Goal: Information Seeking & Learning: Find specific fact

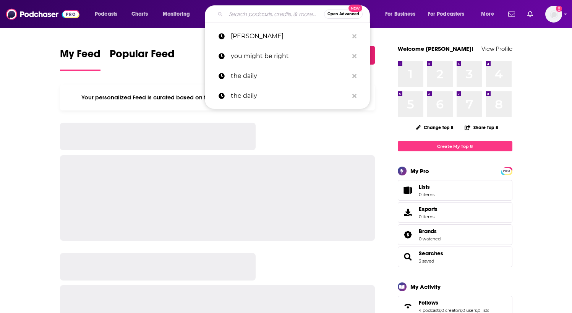
click at [297, 13] on input "Search podcasts, credits, & more..." at bounding box center [275, 14] width 98 height 12
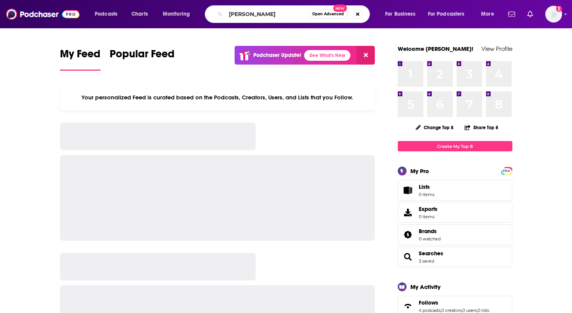
type input "[PERSON_NAME]"
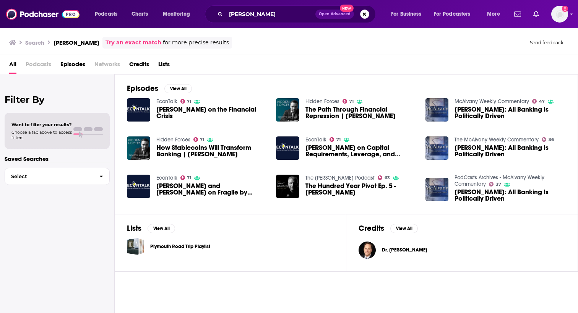
click at [193, 110] on span "[PERSON_NAME] on the Financial Crisis" at bounding box center [211, 112] width 111 height 13
click at [346, 114] on span "The Path Through Financial Repression | [PERSON_NAME]" at bounding box center [360, 112] width 111 height 13
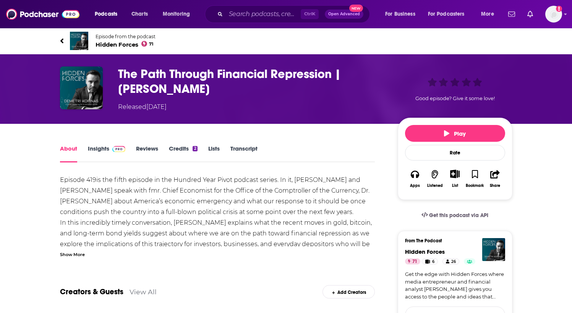
click at [243, 145] on link "Transcript" at bounding box center [243, 154] width 27 height 18
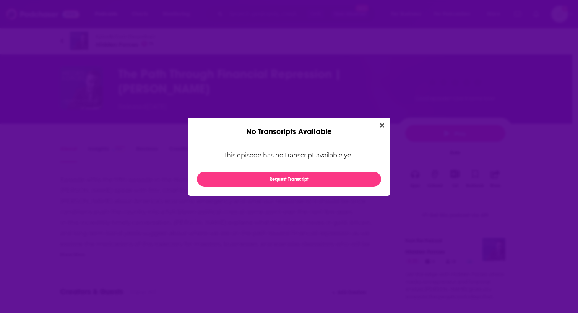
click at [380, 123] on icon "Close" at bounding box center [382, 125] width 4 height 6
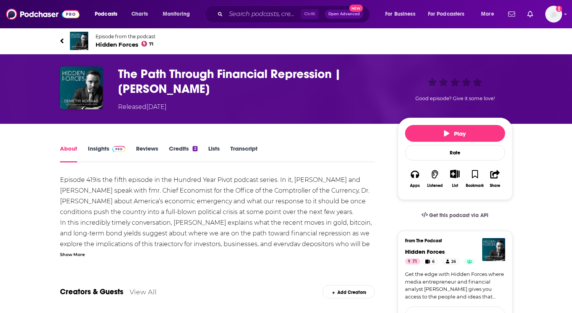
click at [250, 149] on link "Transcript" at bounding box center [243, 154] width 27 height 18
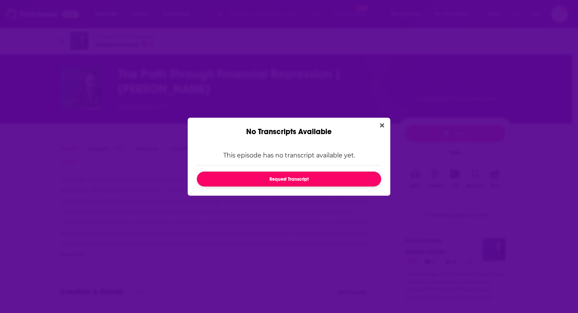
click at [298, 179] on button "Request Transcript" at bounding box center [289, 179] width 184 height 15
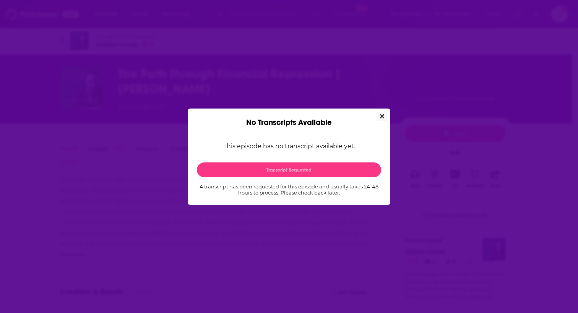
click at [380, 115] on icon "Close" at bounding box center [382, 116] width 4 height 4
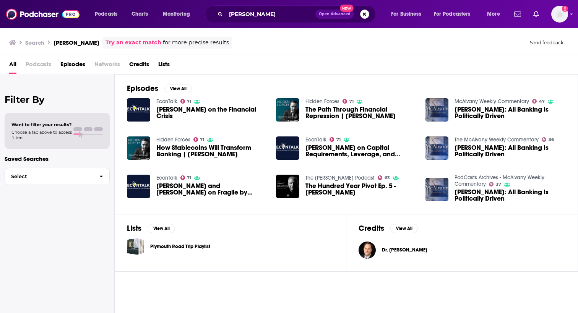
click at [496, 111] on span "[PERSON_NAME]: All Banking Is Politically Driven" at bounding box center [509, 112] width 111 height 13
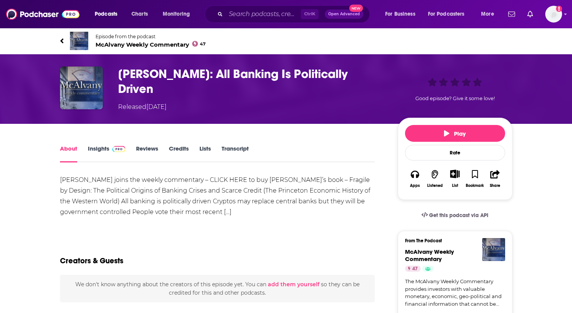
click at [241, 151] on link "Transcript" at bounding box center [235, 154] width 27 height 18
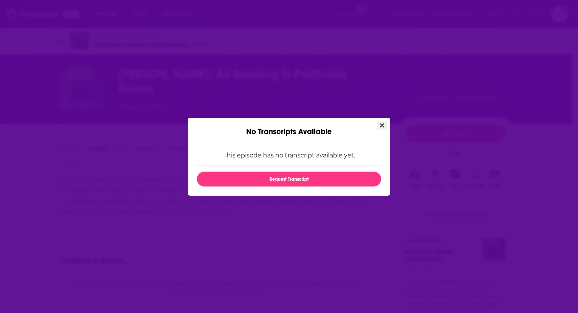
click at [381, 126] on icon "Close" at bounding box center [382, 125] width 4 height 4
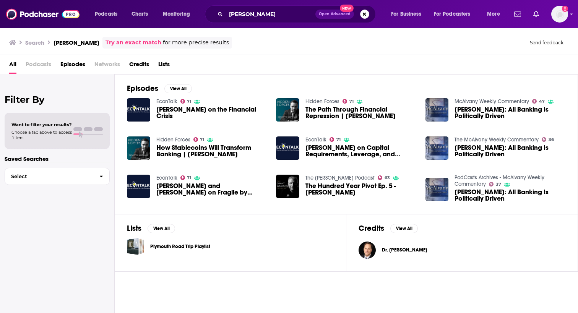
click at [188, 150] on span "How Stablecoins Will Transform Banking | [PERSON_NAME]" at bounding box center [211, 150] width 111 height 13
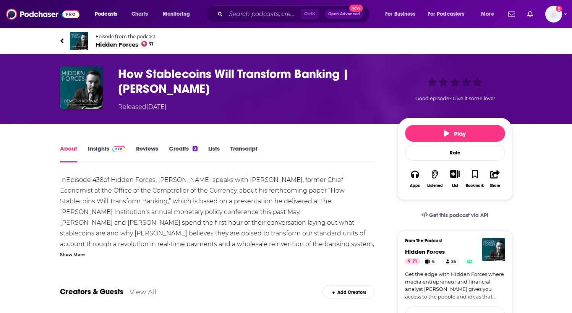
click at [242, 152] on link "Transcript" at bounding box center [243, 154] width 27 height 18
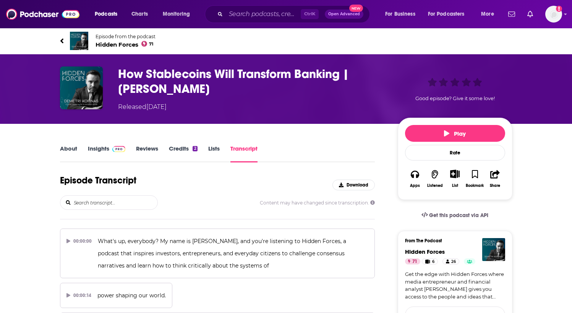
click at [123, 197] on input "search" at bounding box center [115, 203] width 84 height 14
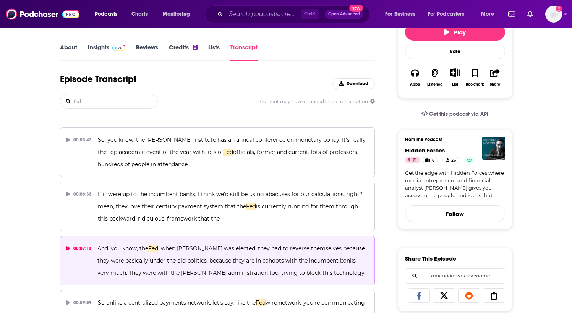
scroll to position [115, 0]
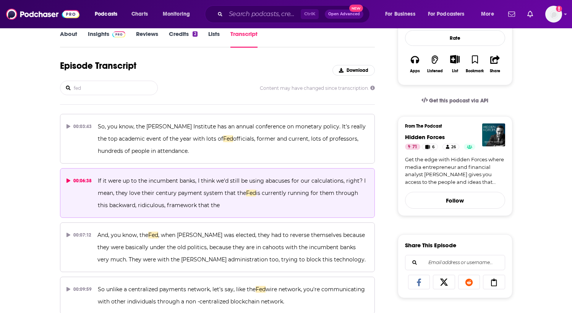
type input "fed"
click at [67, 178] on icon at bounding box center [69, 180] width 4 height 5
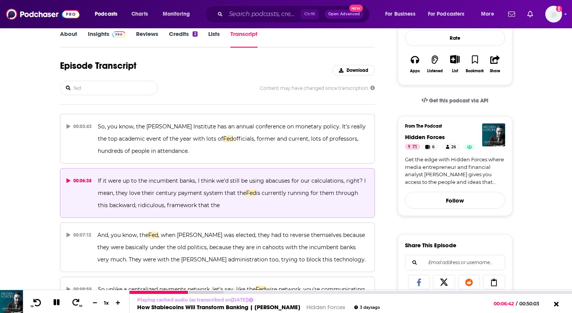
click at [35, 300] on icon at bounding box center [38, 302] width 8 height 7
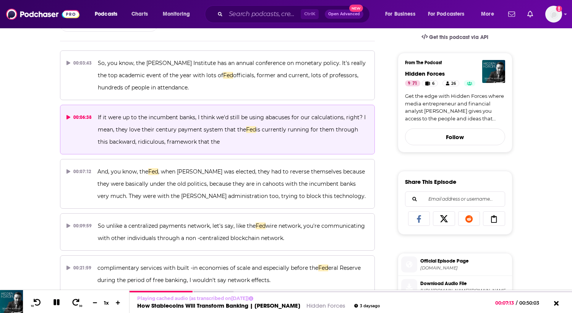
scroll to position [191, 0]
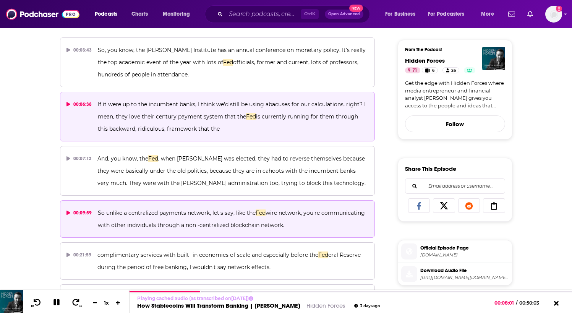
click at [67, 212] on icon at bounding box center [69, 213] width 4 height 5
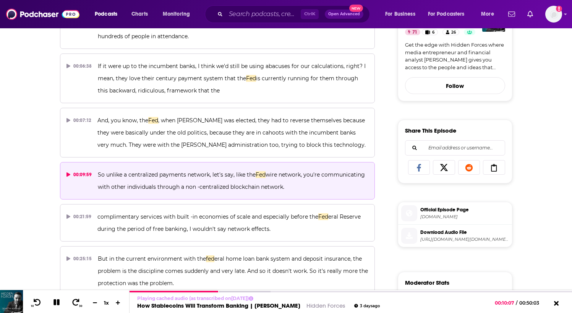
scroll to position [268, 0]
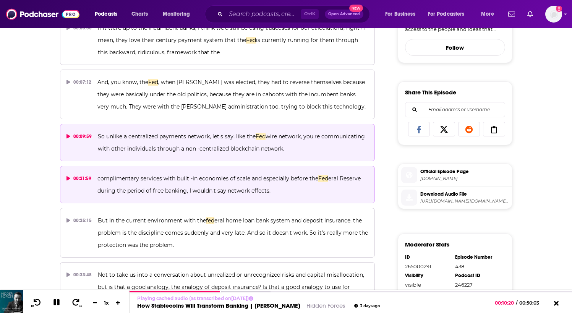
click at [68, 176] on div "00:21:59" at bounding box center [79, 178] width 25 height 12
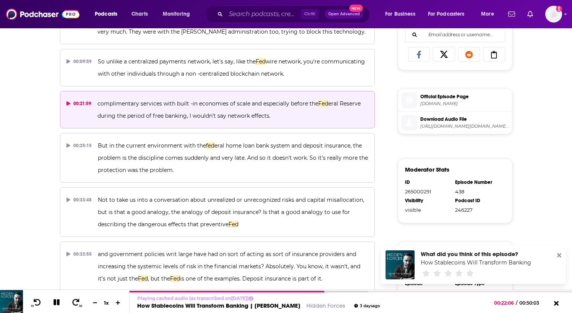
scroll to position [344, 0]
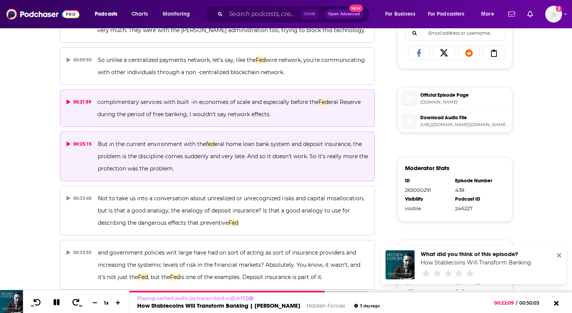
click at [67, 144] on icon at bounding box center [69, 144] width 4 height 5
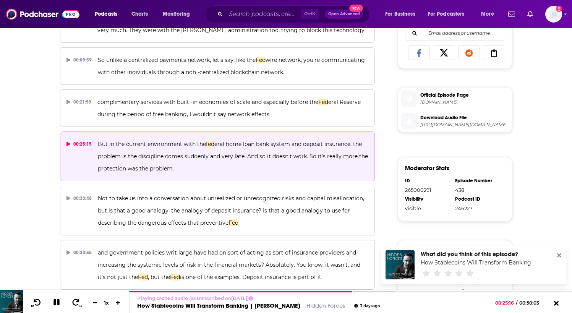
scroll to position [382, 0]
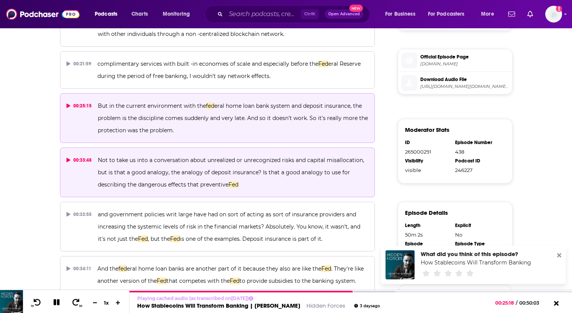
click at [68, 159] on icon at bounding box center [69, 160] width 4 height 5
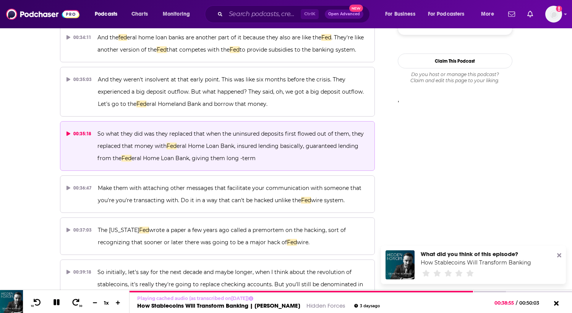
scroll to position [614, 0]
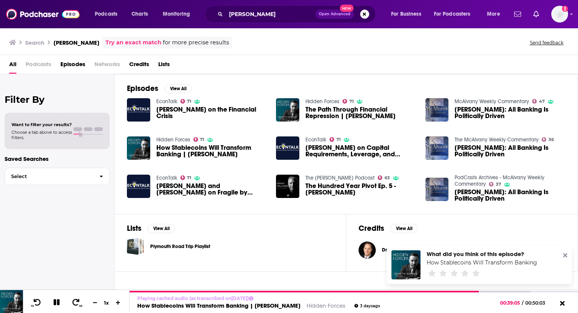
click at [344, 150] on span "[PERSON_NAME] on Capital Requirements, Leverage, and Financial Regulation" at bounding box center [360, 150] width 111 height 13
click at [496, 149] on span "[PERSON_NAME]: All Banking Is Politically Driven" at bounding box center [509, 150] width 111 height 13
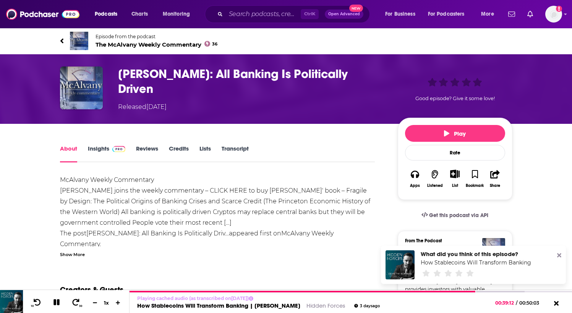
click at [229, 148] on link "Transcript" at bounding box center [235, 154] width 27 height 18
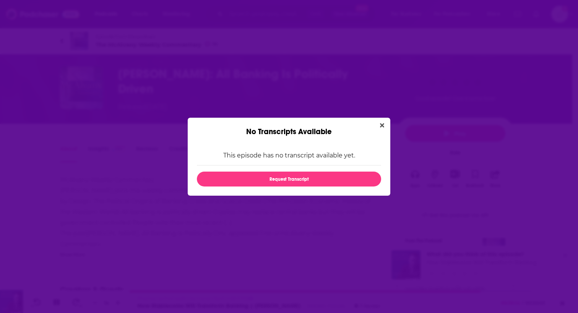
drag, startPoint x: 383, startPoint y: 124, endPoint x: 240, endPoint y: 69, distance: 152.8
click at [382, 124] on icon "Close" at bounding box center [382, 125] width 4 height 6
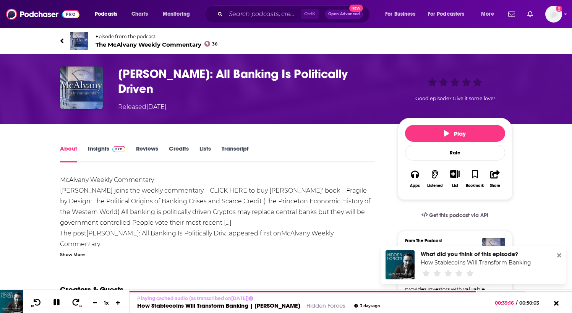
click at [238, 150] on link "Transcript" at bounding box center [235, 154] width 27 height 18
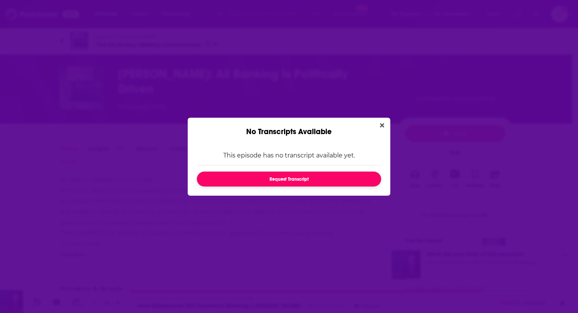
click at [288, 178] on button "Request Transcript" at bounding box center [289, 179] width 184 height 15
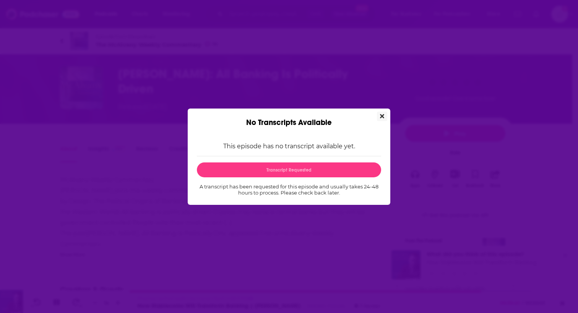
click at [380, 113] on icon "Close" at bounding box center [382, 116] width 4 height 6
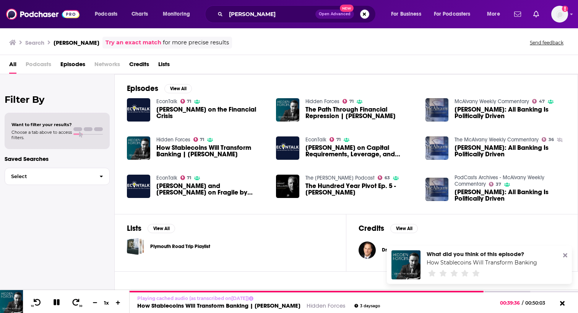
click at [328, 187] on span "The Hundred Year Pivot Ep. 5 - [PERSON_NAME]" at bounding box center [360, 189] width 111 height 13
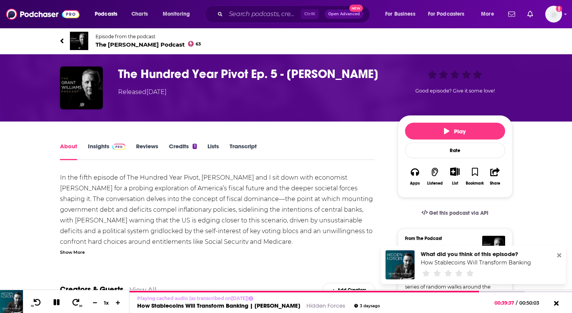
click at [247, 153] on link "Transcript" at bounding box center [243, 152] width 27 height 18
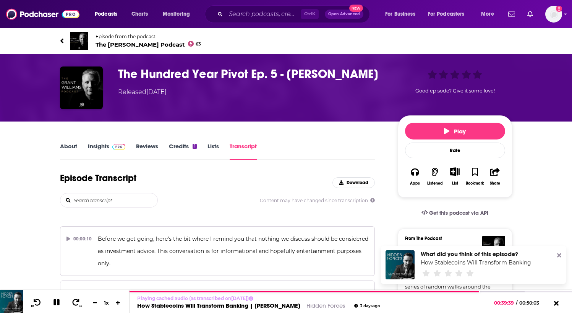
click at [134, 201] on input "search" at bounding box center [115, 200] width 84 height 14
type input "fed"
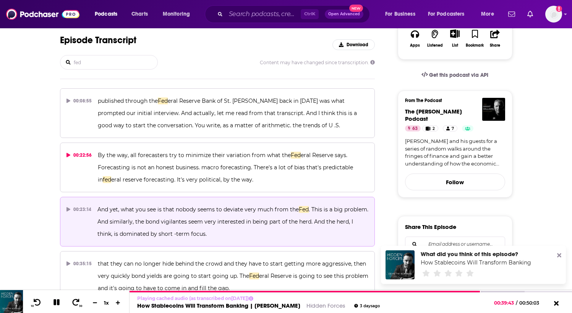
scroll to position [153, 0]
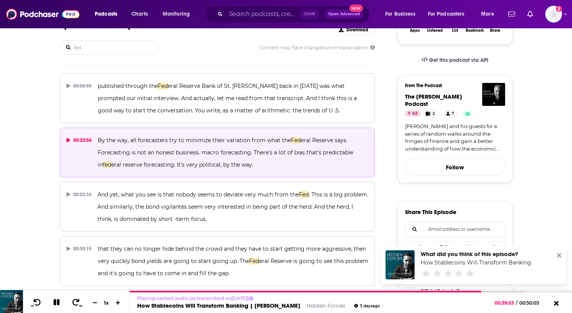
click at [69, 141] on icon at bounding box center [69, 140] width 4 height 5
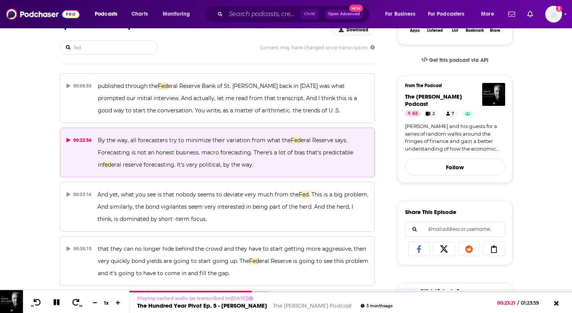
click at [33, 195] on div "About Insights Reviews Credits 1 Lists Transcript Episode Transcript Download f…" at bounding box center [286, 281] width 572 height 625
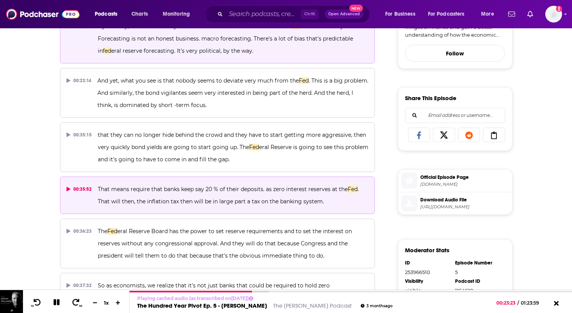
scroll to position [268, 0]
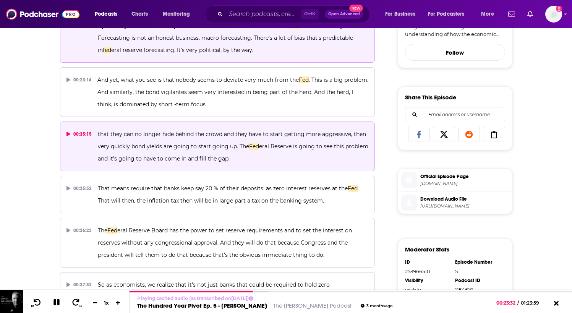
click at [68, 135] on icon at bounding box center [69, 134] width 4 height 5
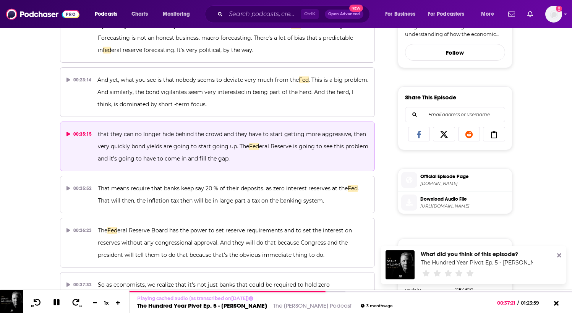
click at [37, 104] on div "About Insights Reviews Credits 1 Lists Transcript Episode Transcript Download f…" at bounding box center [286, 166] width 572 height 625
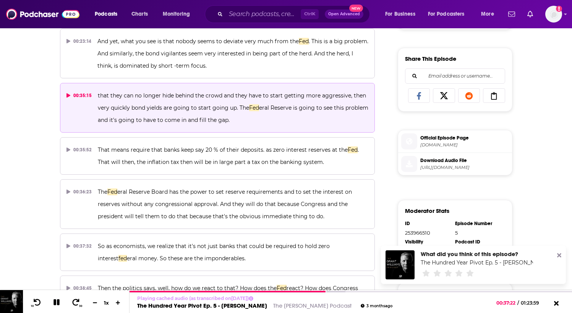
scroll to position [344, 0]
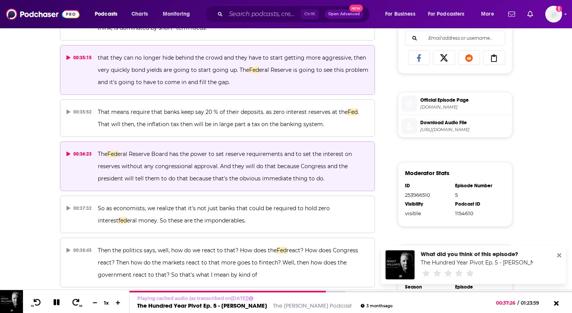
click at [64, 157] on button "00:36:23 The Fed eral Reserve Board has the power to set reserve requirements a…" at bounding box center [217, 166] width 315 height 50
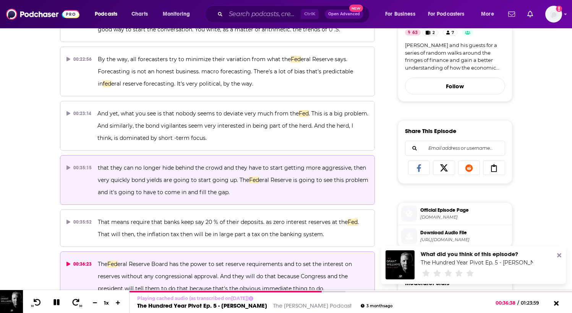
scroll to position [229, 0]
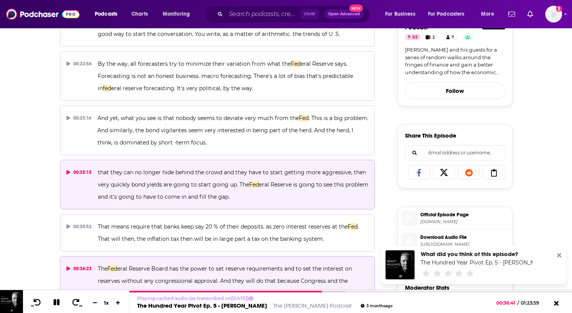
click at [67, 175] on icon at bounding box center [69, 172] width 4 height 5
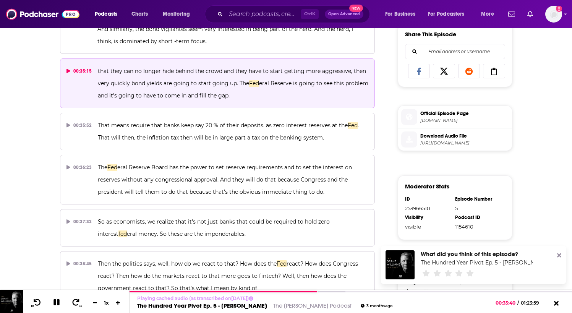
scroll to position [344, 0]
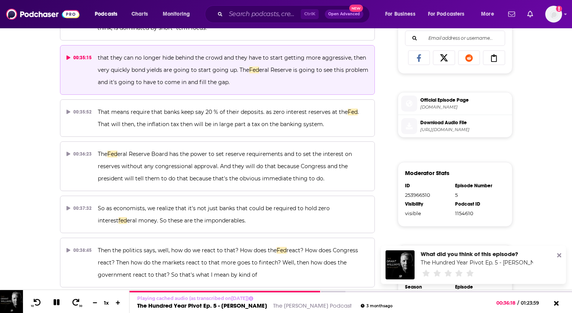
click at [40, 154] on div "About Insights Reviews Credits 1 Lists Transcript Episode Transcript Download f…" at bounding box center [286, 90] width 572 height 625
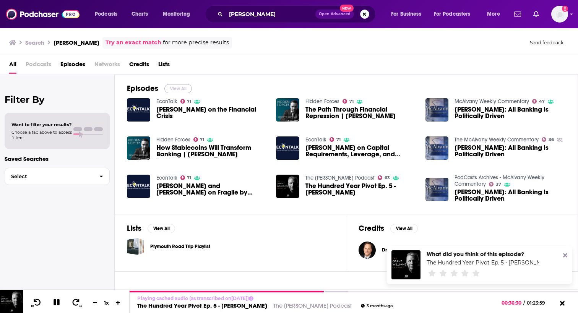
click at [171, 87] on button "View All" at bounding box center [178, 88] width 28 height 9
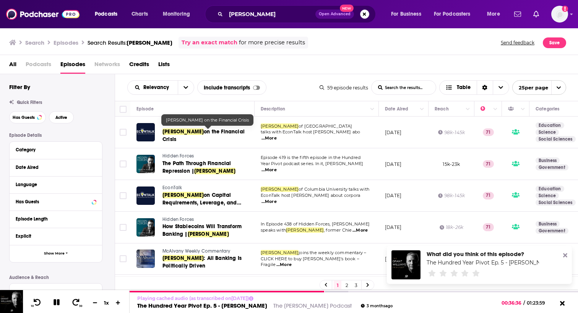
click at [183, 128] on link "[PERSON_NAME] on the Financial Crisis" at bounding box center [207, 135] width 91 height 15
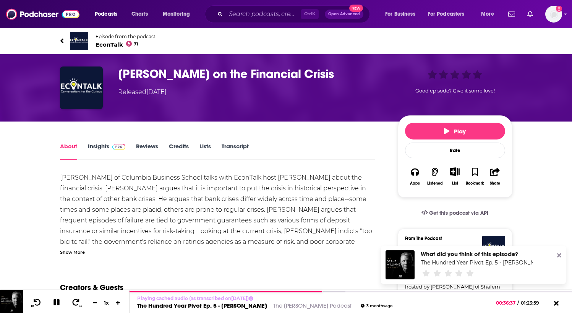
click at [227, 144] on link "Transcript" at bounding box center [235, 152] width 27 height 18
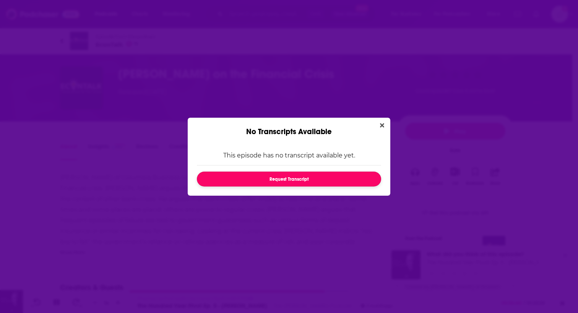
click at [263, 179] on button "Request Transcript" at bounding box center [289, 179] width 184 height 15
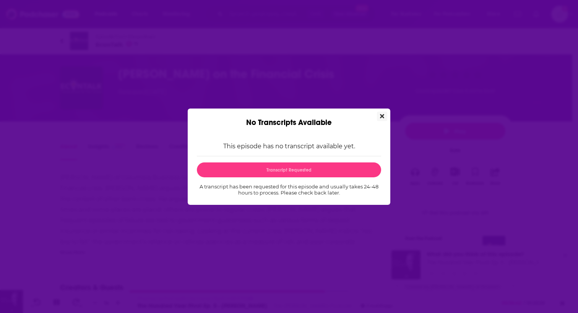
click at [380, 115] on icon "Close" at bounding box center [382, 116] width 4 height 6
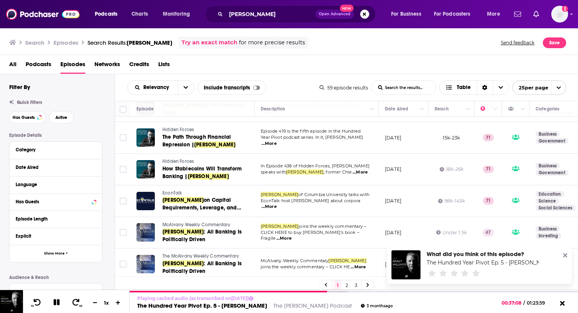
scroll to position [38, 0]
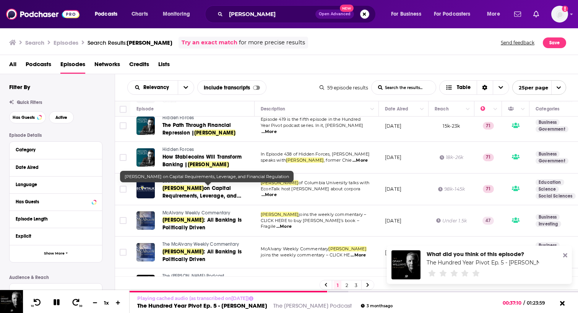
click at [200, 190] on span "[PERSON_NAME]" at bounding box center [182, 188] width 41 height 6
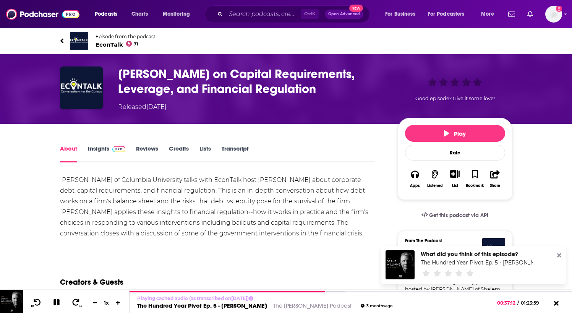
click at [232, 144] on div "About Insights Reviews Credits Lists Transcript" at bounding box center [217, 153] width 315 height 19
click at [232, 147] on link "Transcript" at bounding box center [235, 154] width 27 height 18
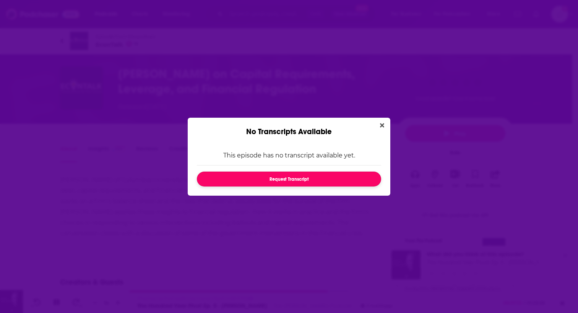
click at [340, 178] on button "Request Transcript" at bounding box center [289, 179] width 184 height 15
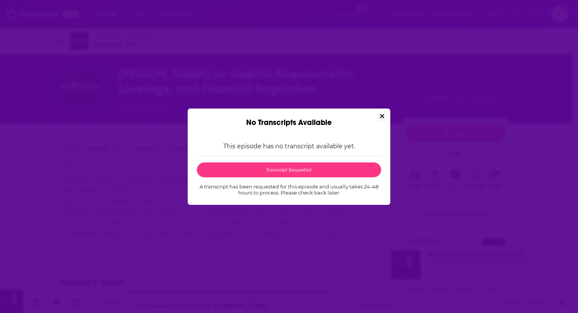
click at [382, 116] on icon "Close" at bounding box center [382, 116] width 4 height 4
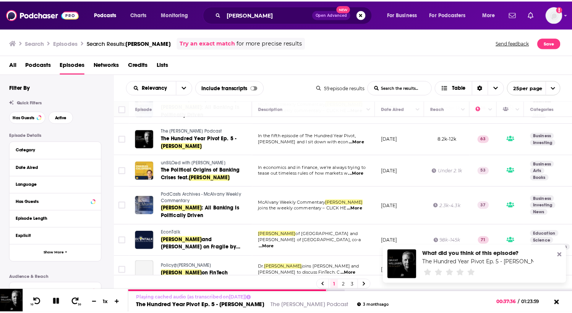
scroll to position [191, 0]
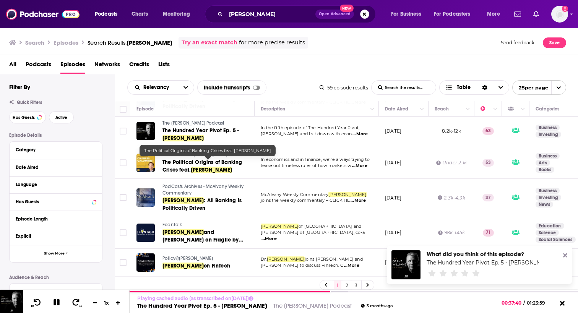
click at [226, 167] on span "[PERSON_NAME]" at bounding box center [211, 170] width 41 height 6
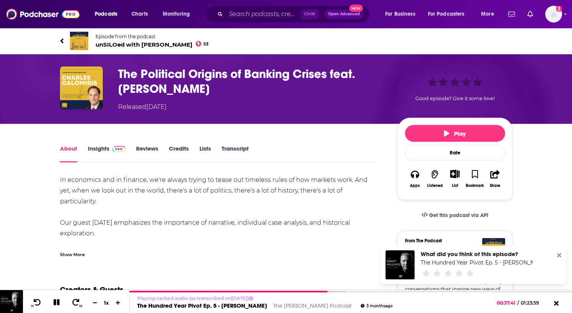
click at [242, 149] on link "Transcript" at bounding box center [235, 154] width 27 height 18
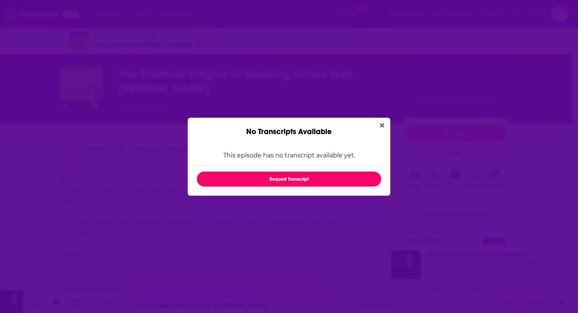
click at [275, 178] on button "Request Transcript" at bounding box center [289, 179] width 184 height 15
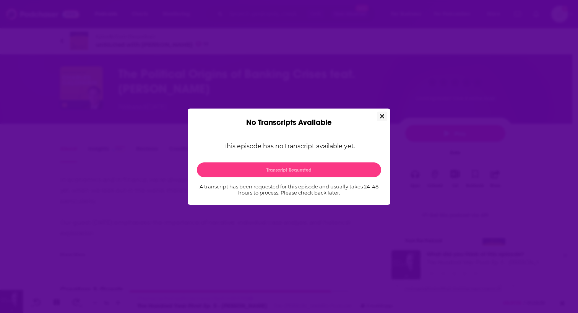
click at [382, 114] on icon "Close" at bounding box center [382, 116] width 4 height 6
